Goal: Task Accomplishment & Management: Complete application form

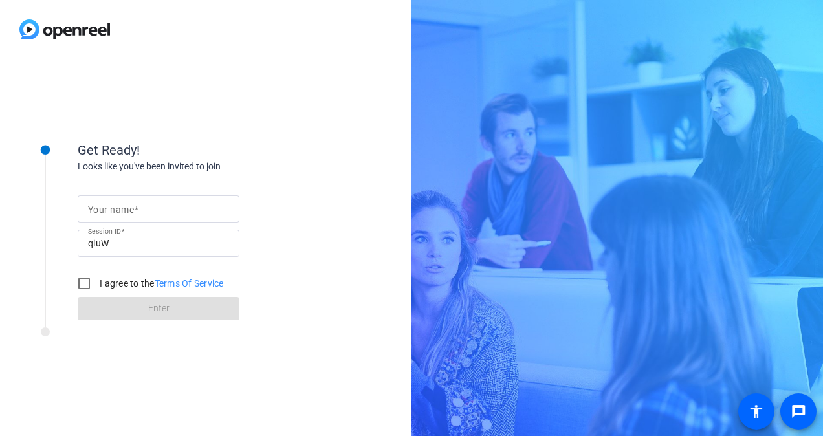
click at [113, 206] on mat-label "Your name" at bounding box center [111, 209] width 46 height 10
click at [113, 206] on input "Your name" at bounding box center [158, 209] width 141 height 16
type input "[PERSON_NAME]"
click at [84, 281] on input "I agree to the Terms Of Service" at bounding box center [84, 283] width 26 height 26
checkbox input "true"
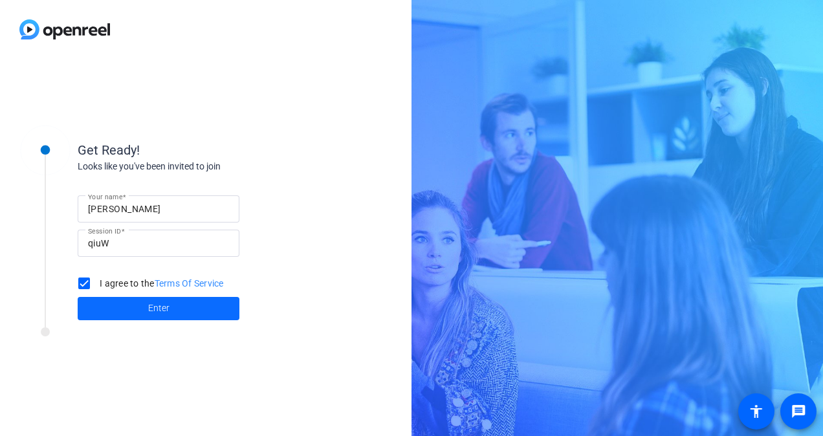
click at [114, 296] on span at bounding box center [159, 308] width 162 height 31
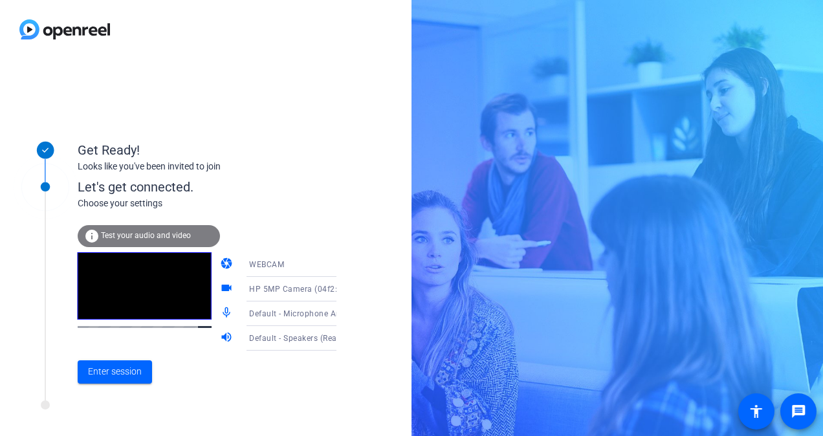
click at [346, 265] on icon at bounding box center [349, 264] width 6 height 3
click at [323, 265] on div at bounding box center [411, 218] width 823 height 436
click at [341, 291] on icon at bounding box center [349, 289] width 16 height 16
click at [318, 291] on div at bounding box center [411, 218] width 823 height 436
click at [516, 401] on div "Get Ready! Looks like you've been invited to join Let's get connected. Choose y…" at bounding box center [411, 218] width 823 height 436
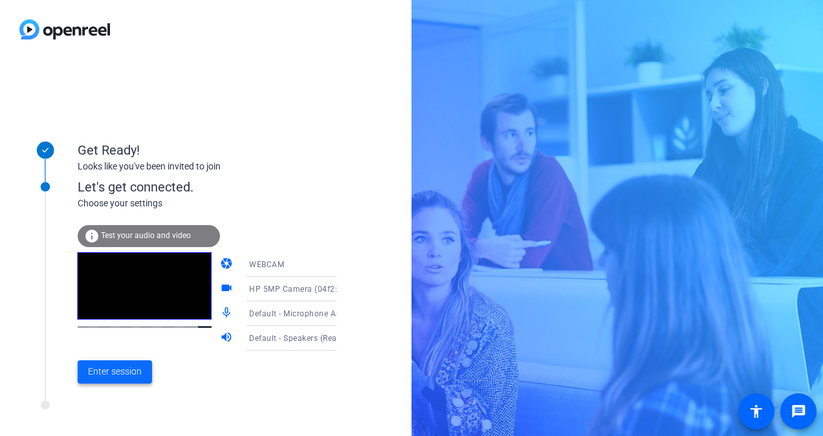
click at [124, 373] on span "Enter session" at bounding box center [115, 372] width 54 height 14
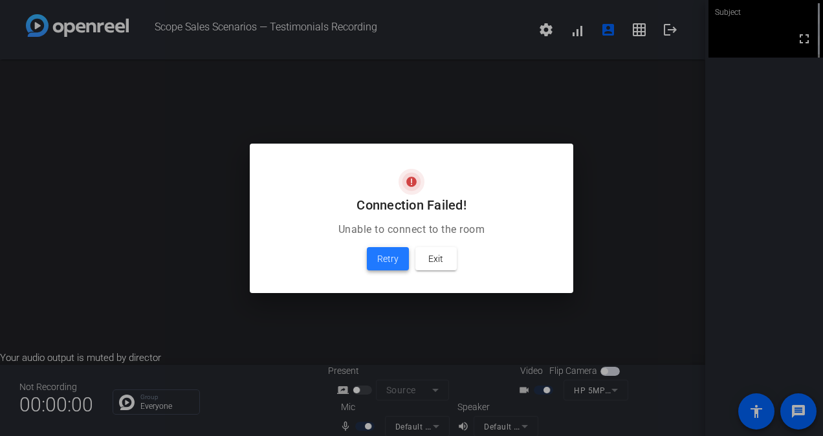
click at [400, 256] on span at bounding box center [388, 258] width 42 height 31
